Goal: Check status: Check status

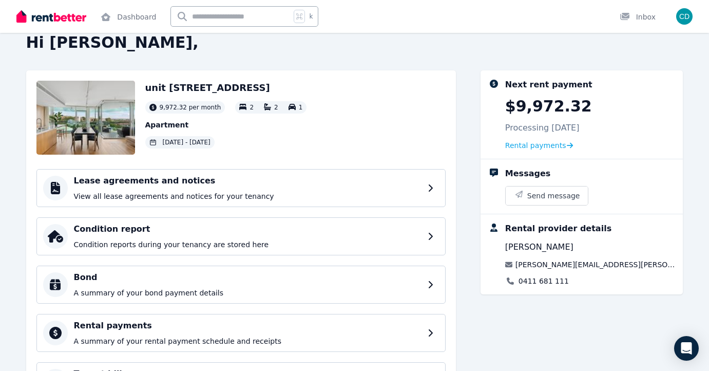
scroll to position [8, 0]
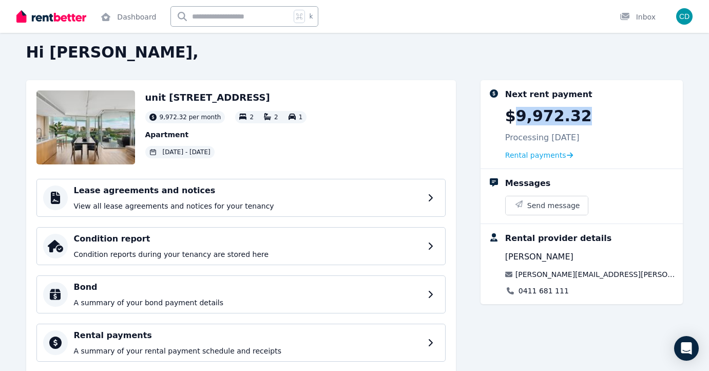
drag, startPoint x: 517, startPoint y: 119, endPoint x: 586, endPoint y: 121, distance: 69.9
click at [586, 121] on div "Next rent payment $9,972.32 Processing [DATE] Rental payments" at bounding box center [590, 124] width 170 height 72
copy p "9,972.32"
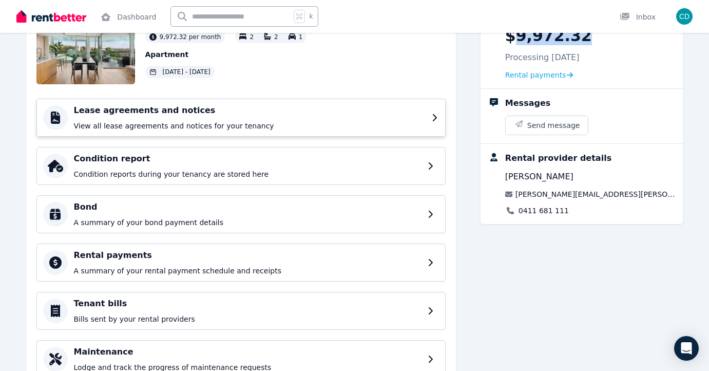
scroll to position [135, 0]
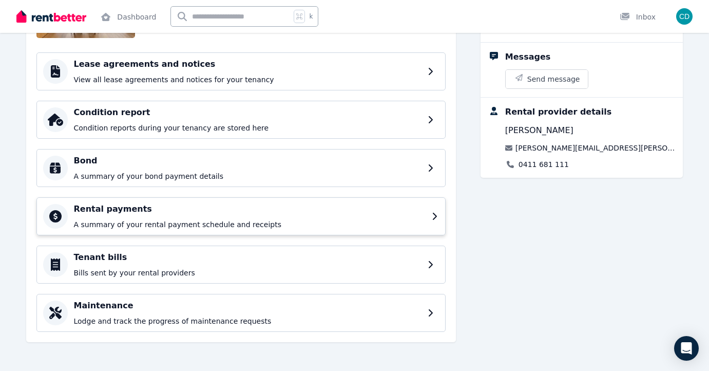
click at [246, 222] on p "A summary of your rental payment schedule and receipts" at bounding box center [250, 224] width 352 height 10
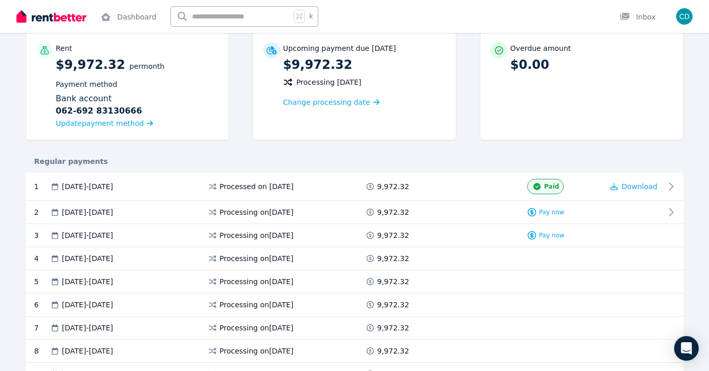
scroll to position [84, 0]
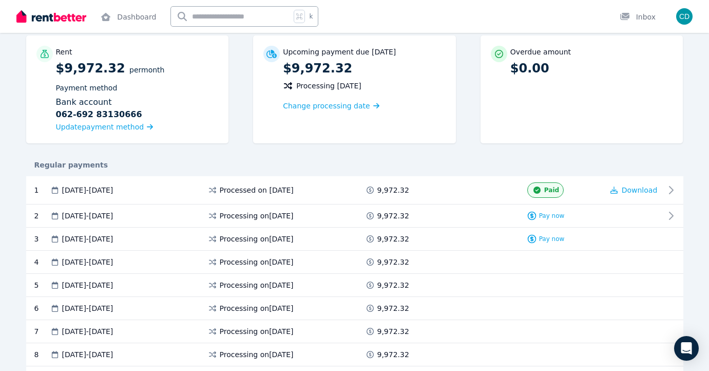
click at [344, 87] on span "Processing [DATE]" at bounding box center [328, 86] width 65 height 10
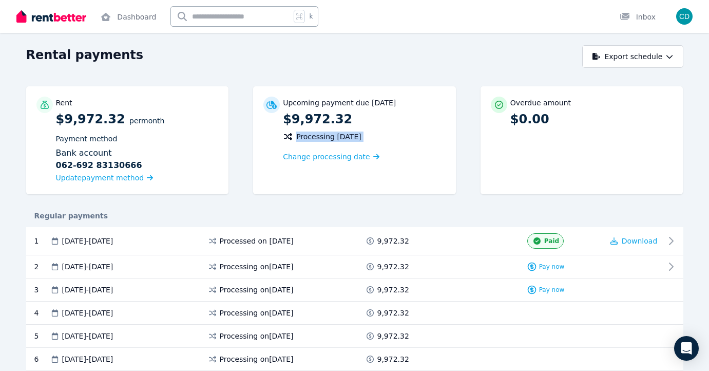
scroll to position [32, 0]
